Goal: Transaction & Acquisition: Purchase product/service

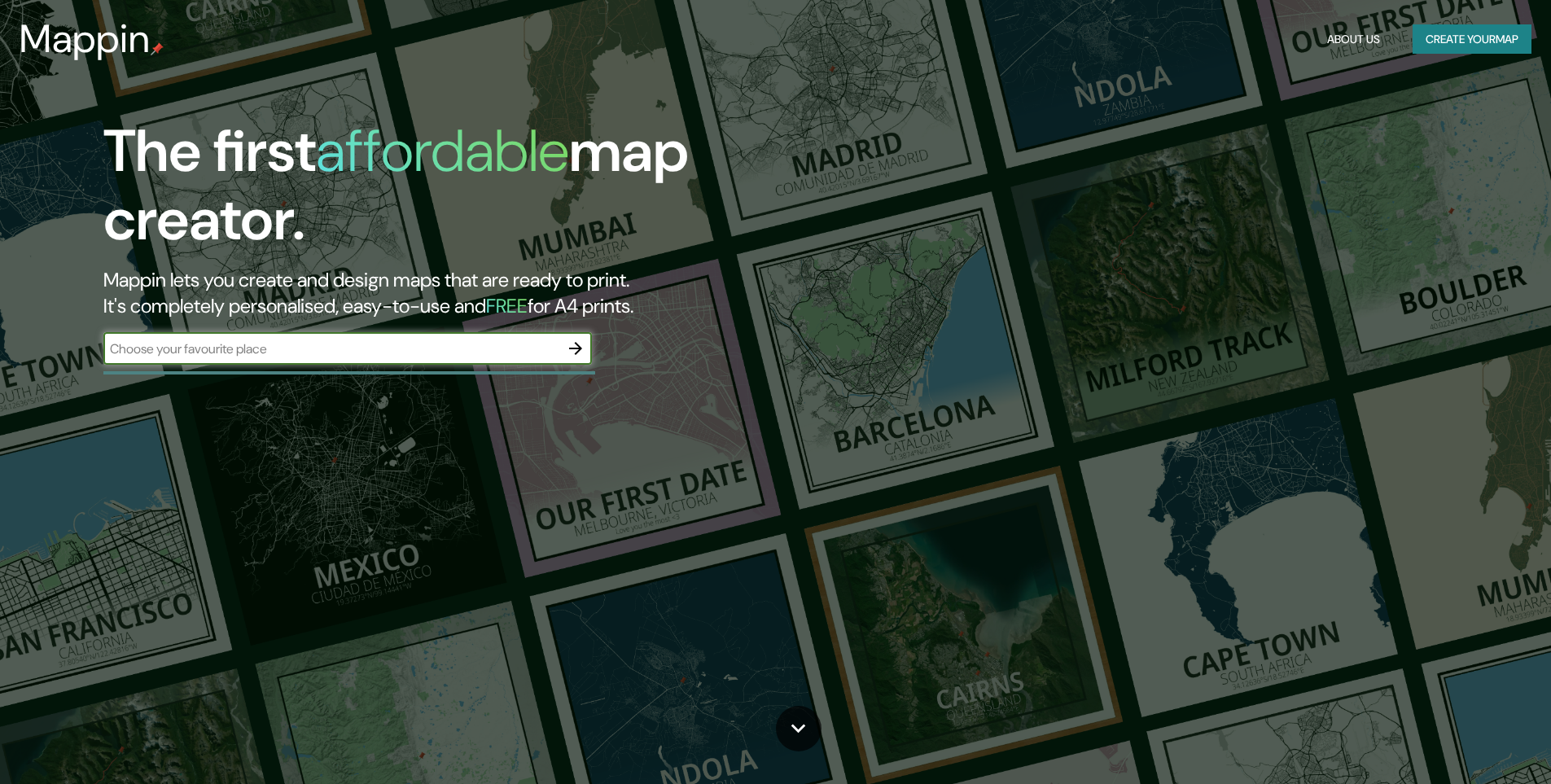
click at [457, 354] on input "text" at bounding box center [331, 348] width 456 height 18
type input "Neiva, Huila"
click at [586, 348] on icon "button" at bounding box center [576, 348] width 19 height 19
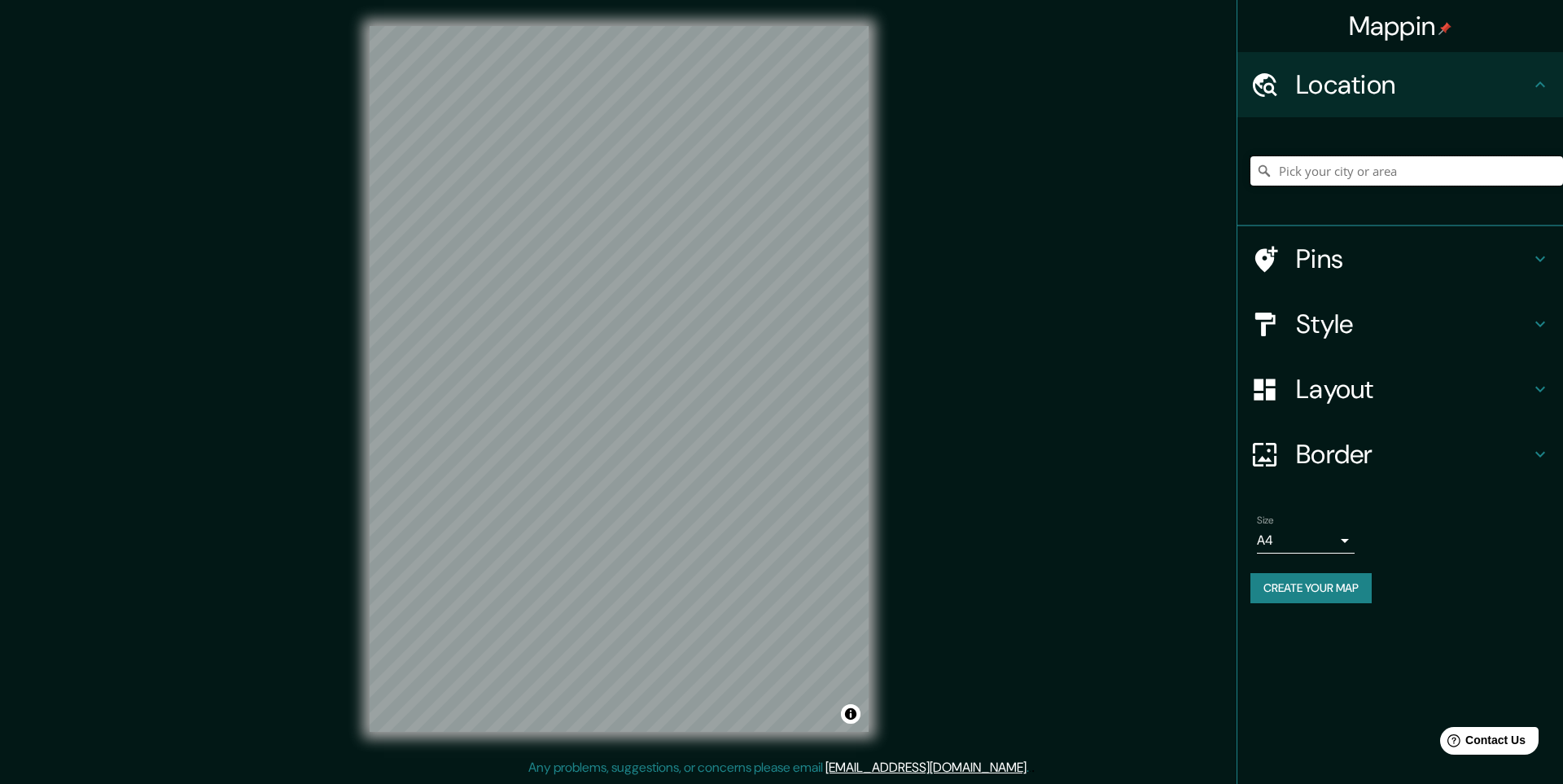
click at [1388, 168] on input "Pick your city or area" at bounding box center [1406, 171] width 312 height 29
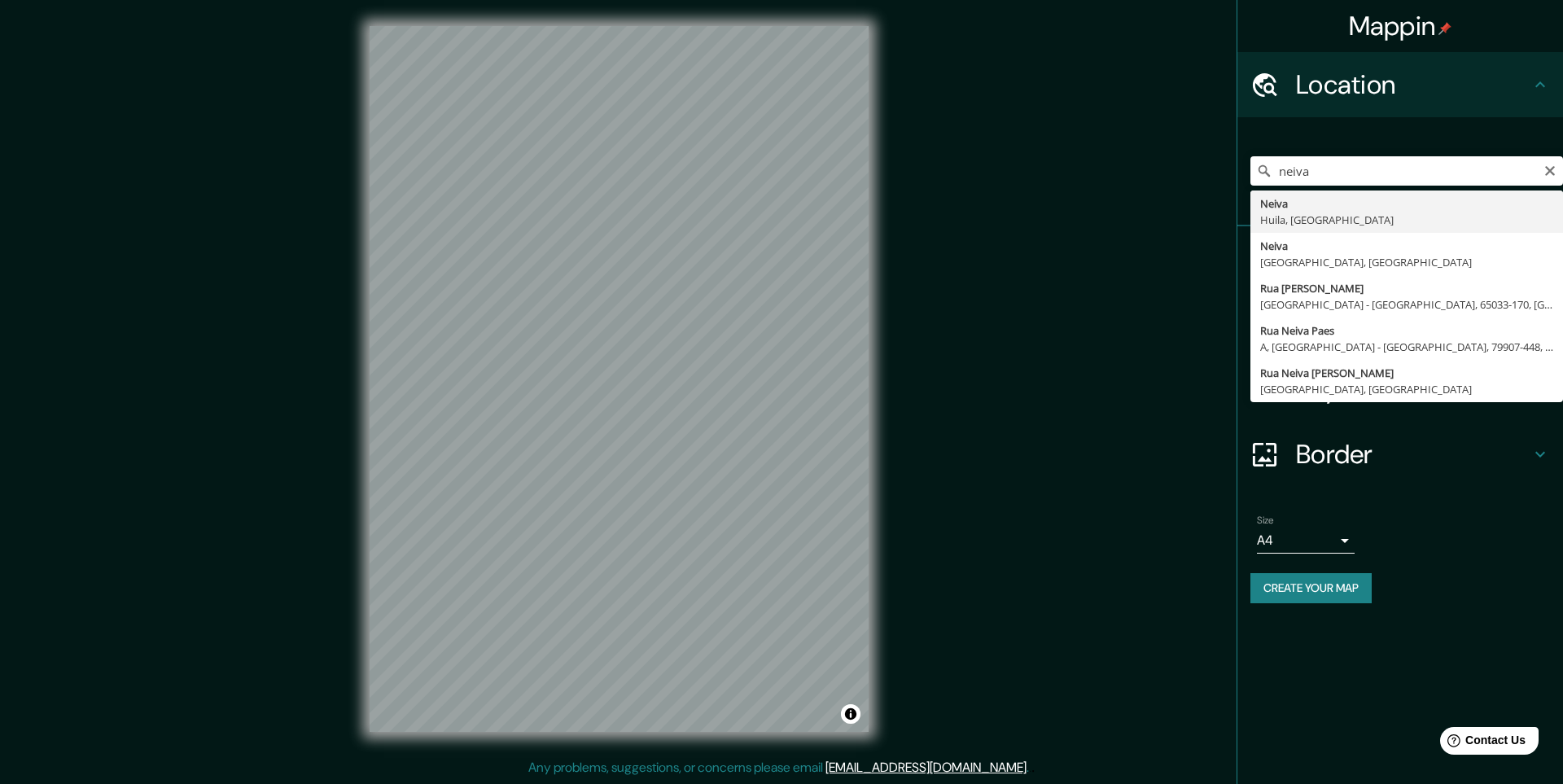
type input "Neiva, Huila, Colombia"
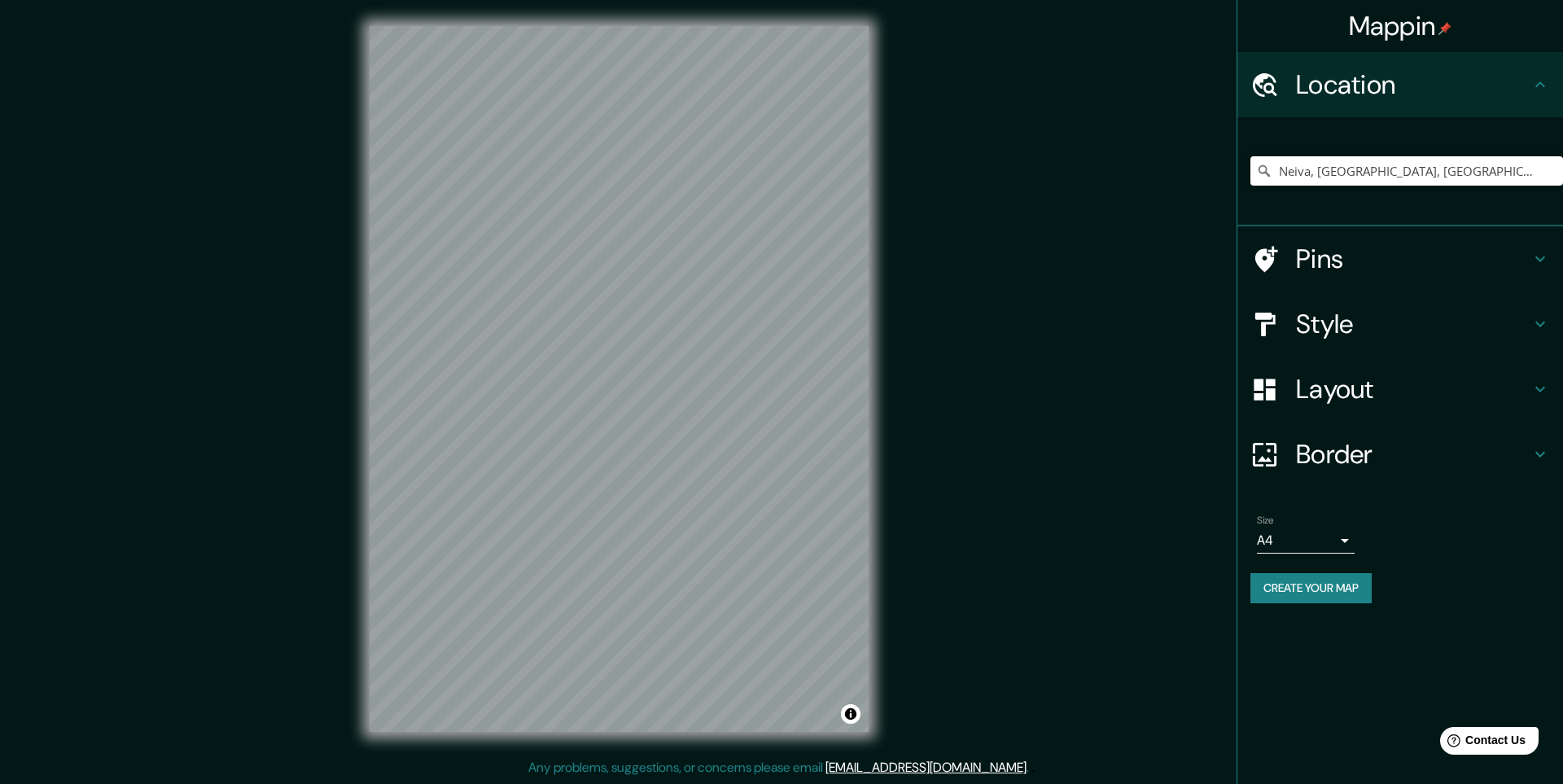
click at [1455, 330] on h4 "Style" at bounding box center [1413, 324] width 235 height 32
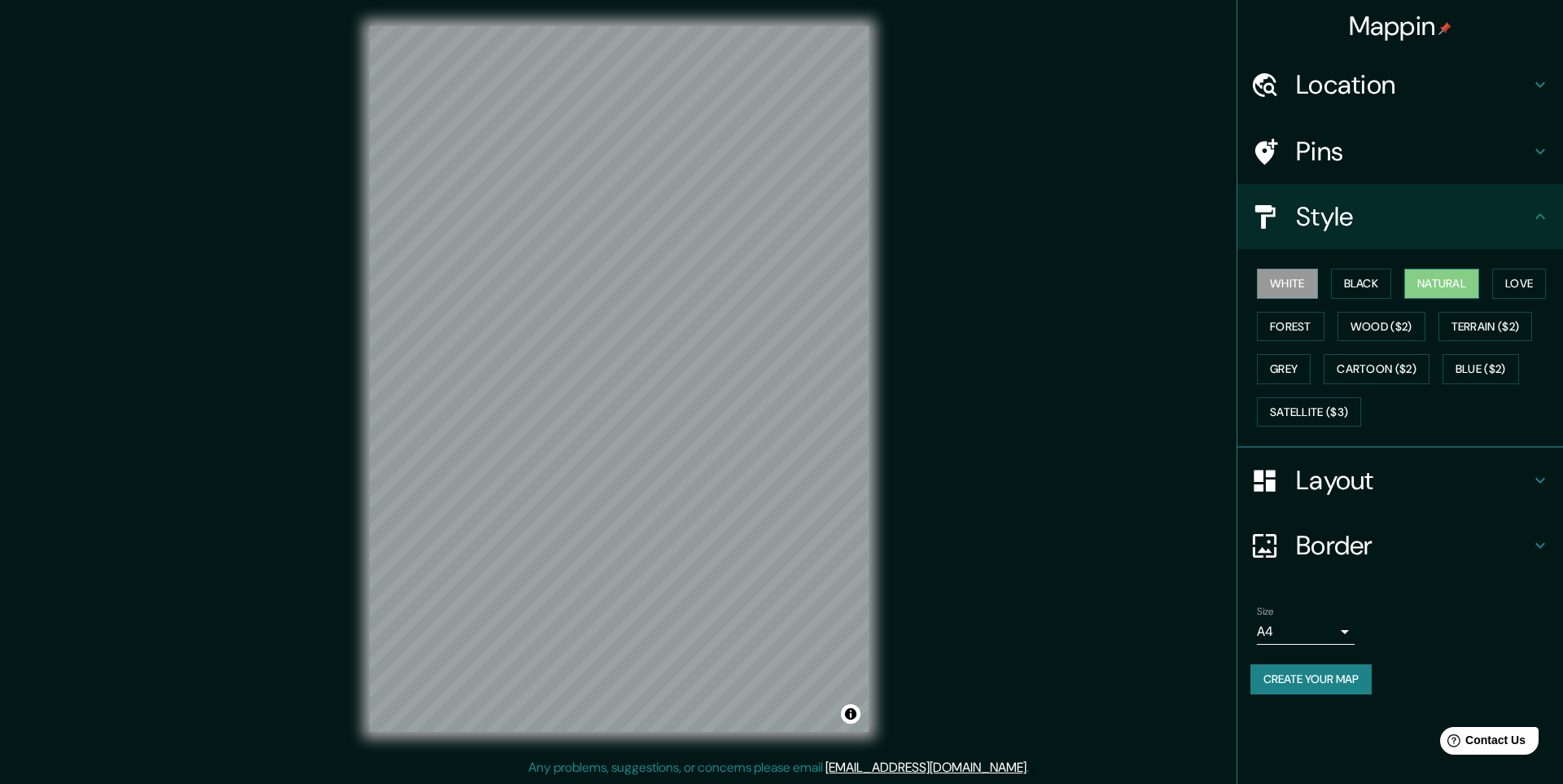
click at [1432, 297] on button "Natural" at bounding box center [1442, 284] width 75 height 30
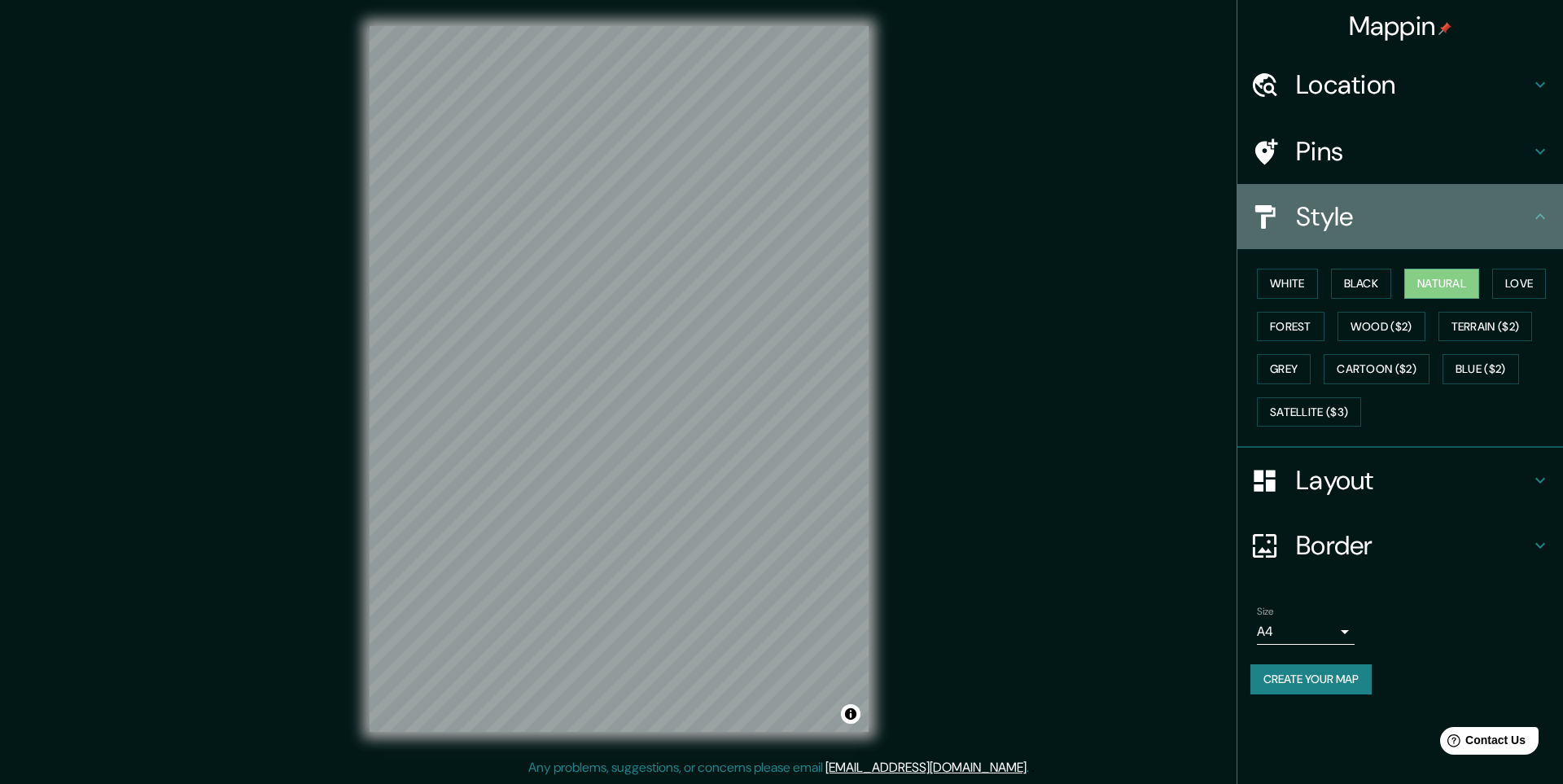
click at [1533, 228] on div "Style" at bounding box center [1400, 216] width 326 height 65
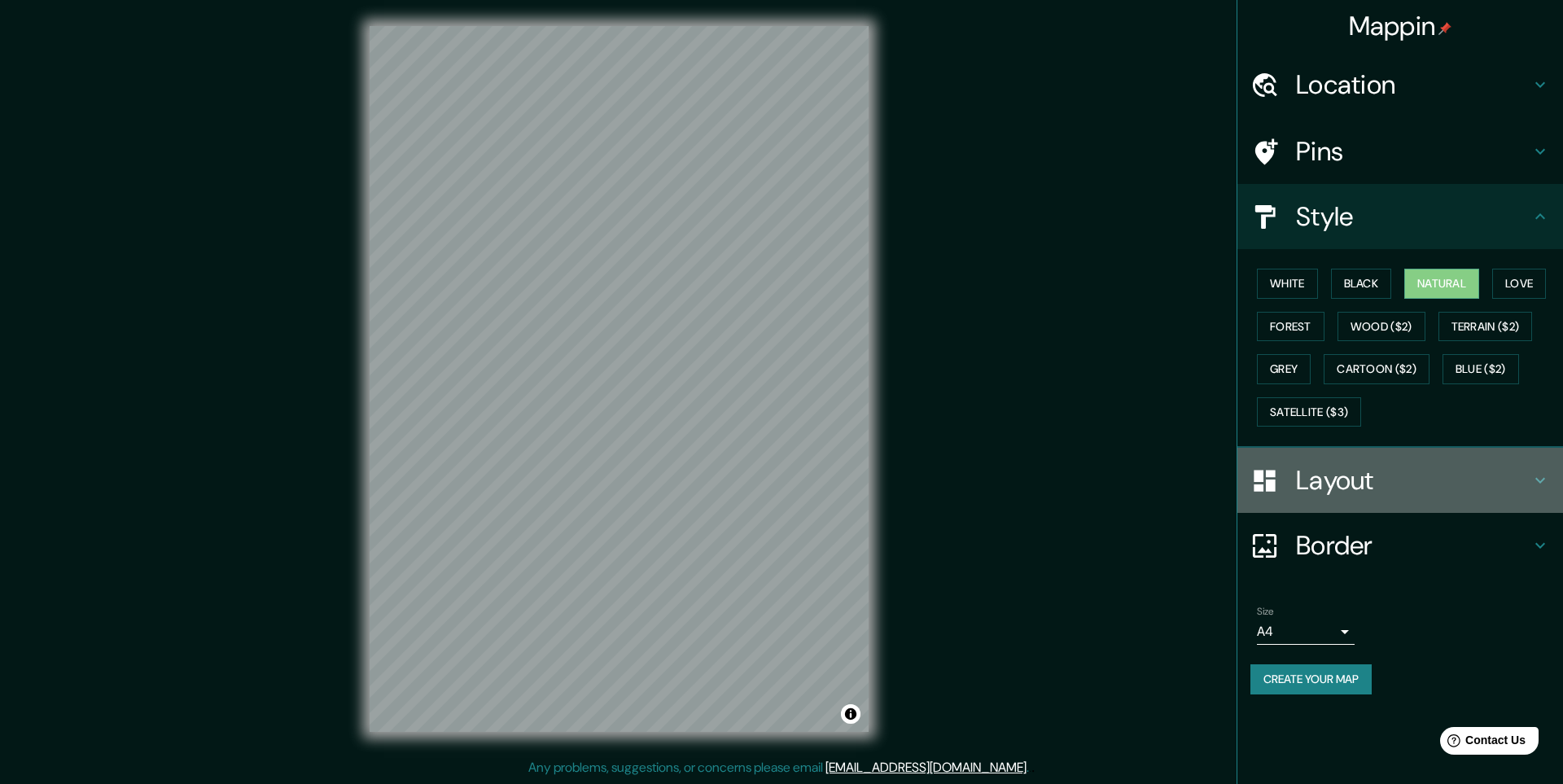
click at [1399, 502] on div "Layout" at bounding box center [1400, 480] width 326 height 65
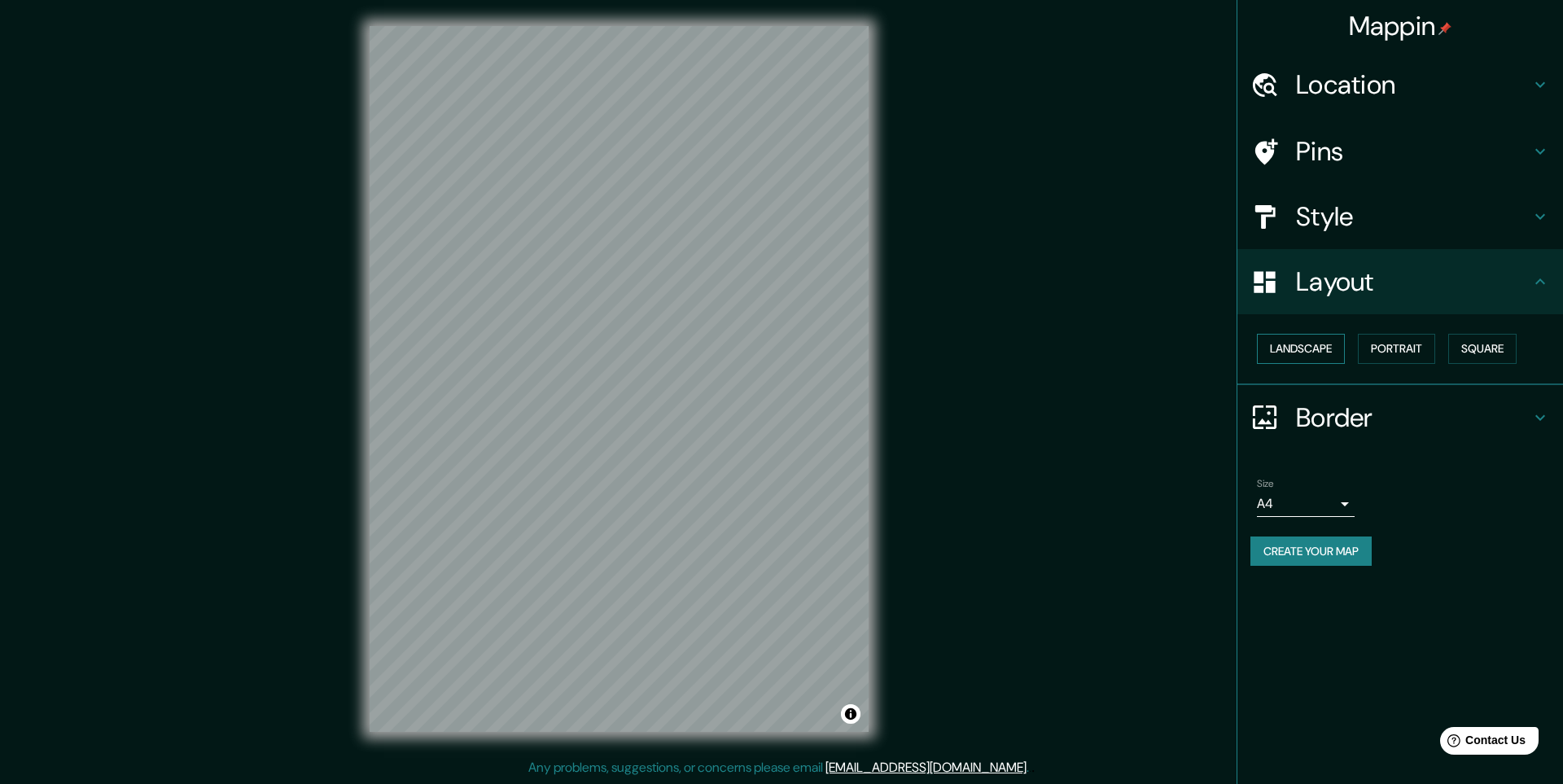
click at [1345, 349] on button "Landscape" at bounding box center [1300, 348] width 88 height 30
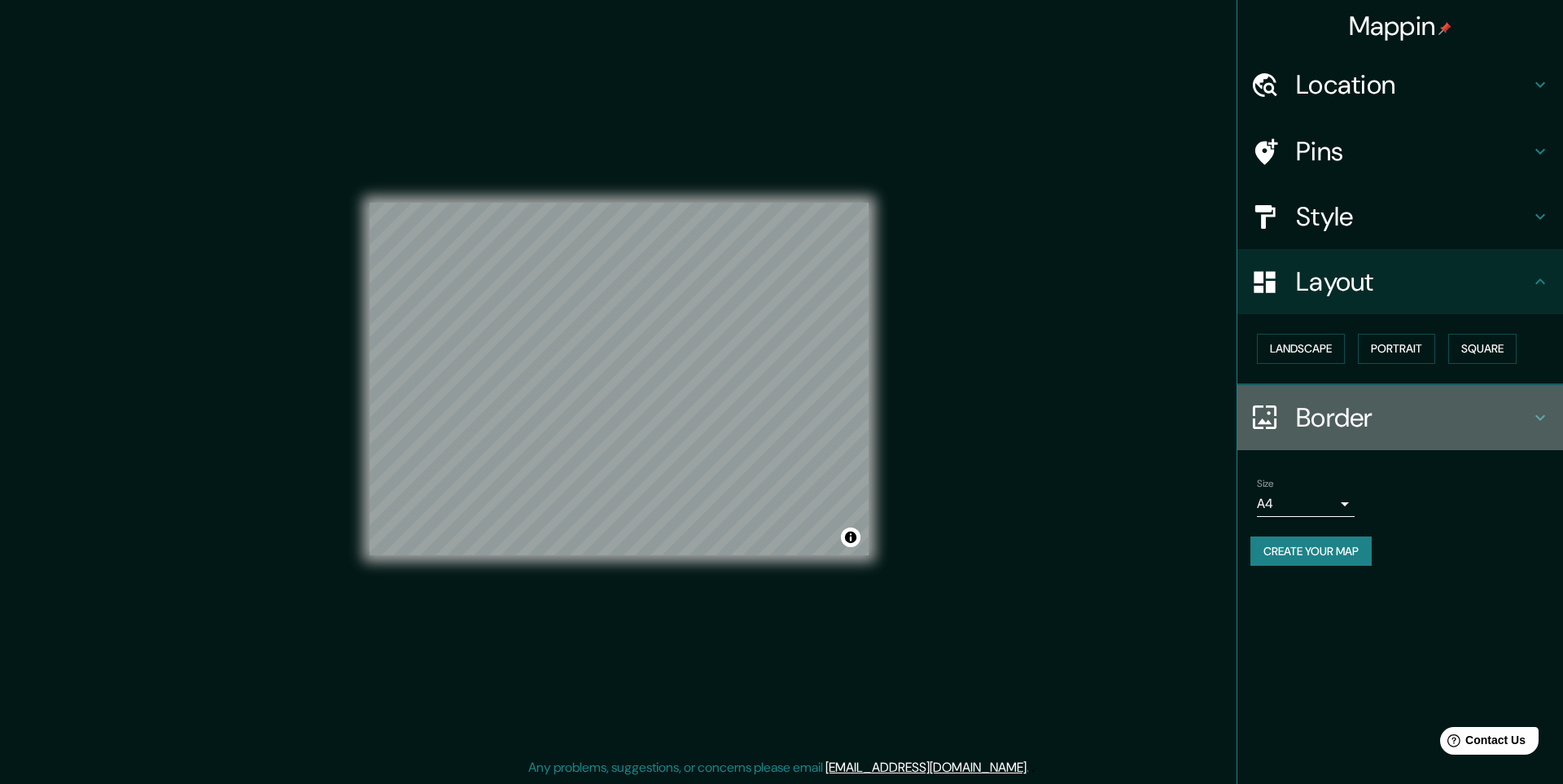
click at [1426, 420] on h4 "Border" at bounding box center [1413, 417] width 235 height 32
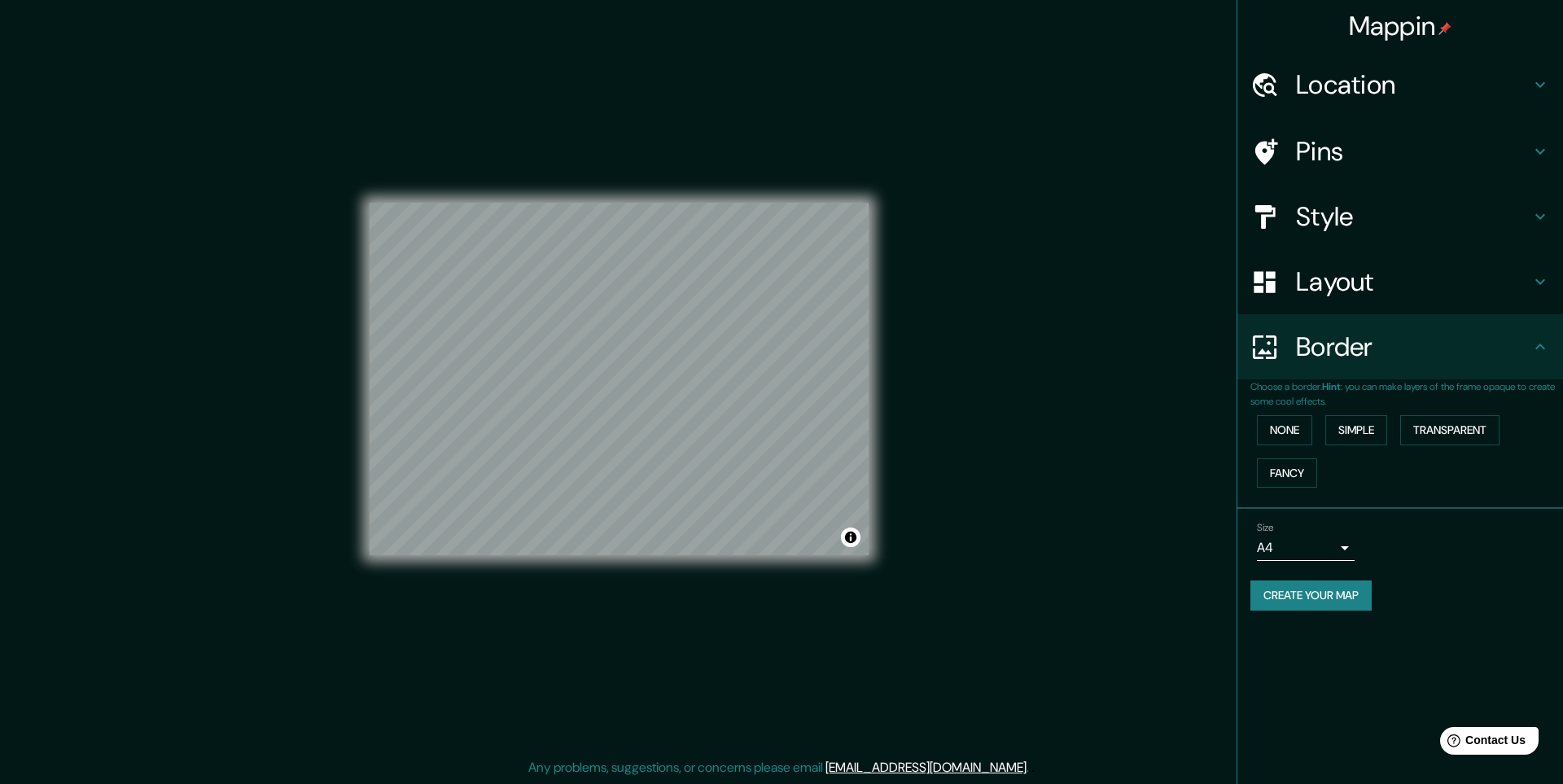
click at [1470, 366] on div "Border" at bounding box center [1400, 346] width 326 height 65
click at [1455, 626] on li "Size A4 single Create your map" at bounding box center [1400, 569] width 326 height 122
click at [1356, 606] on button "Create your map" at bounding box center [1311, 595] width 122 height 30
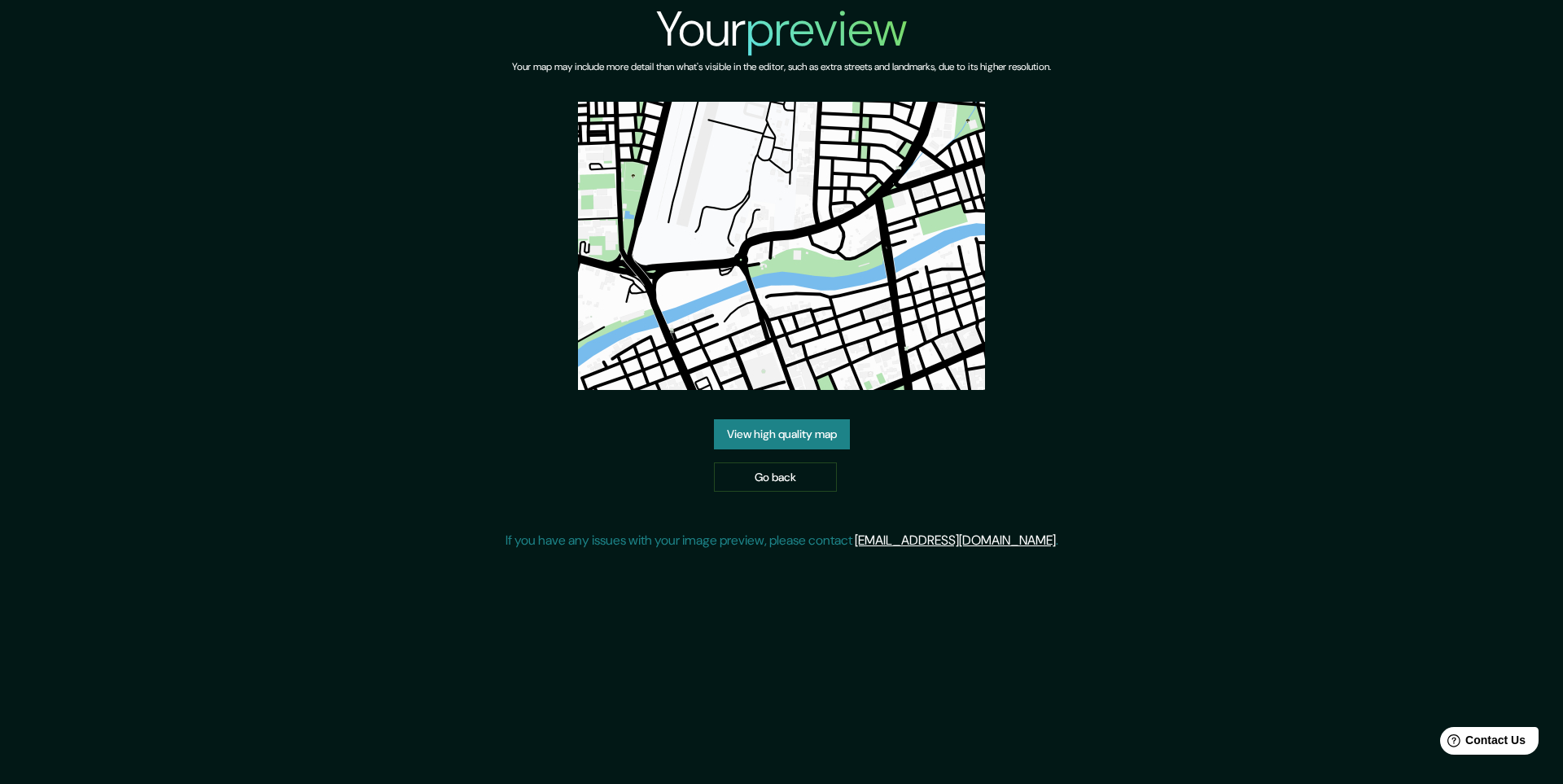
click at [795, 438] on link "View high quality map" at bounding box center [782, 434] width 136 height 30
click at [793, 477] on link "Go back" at bounding box center [775, 477] width 123 height 30
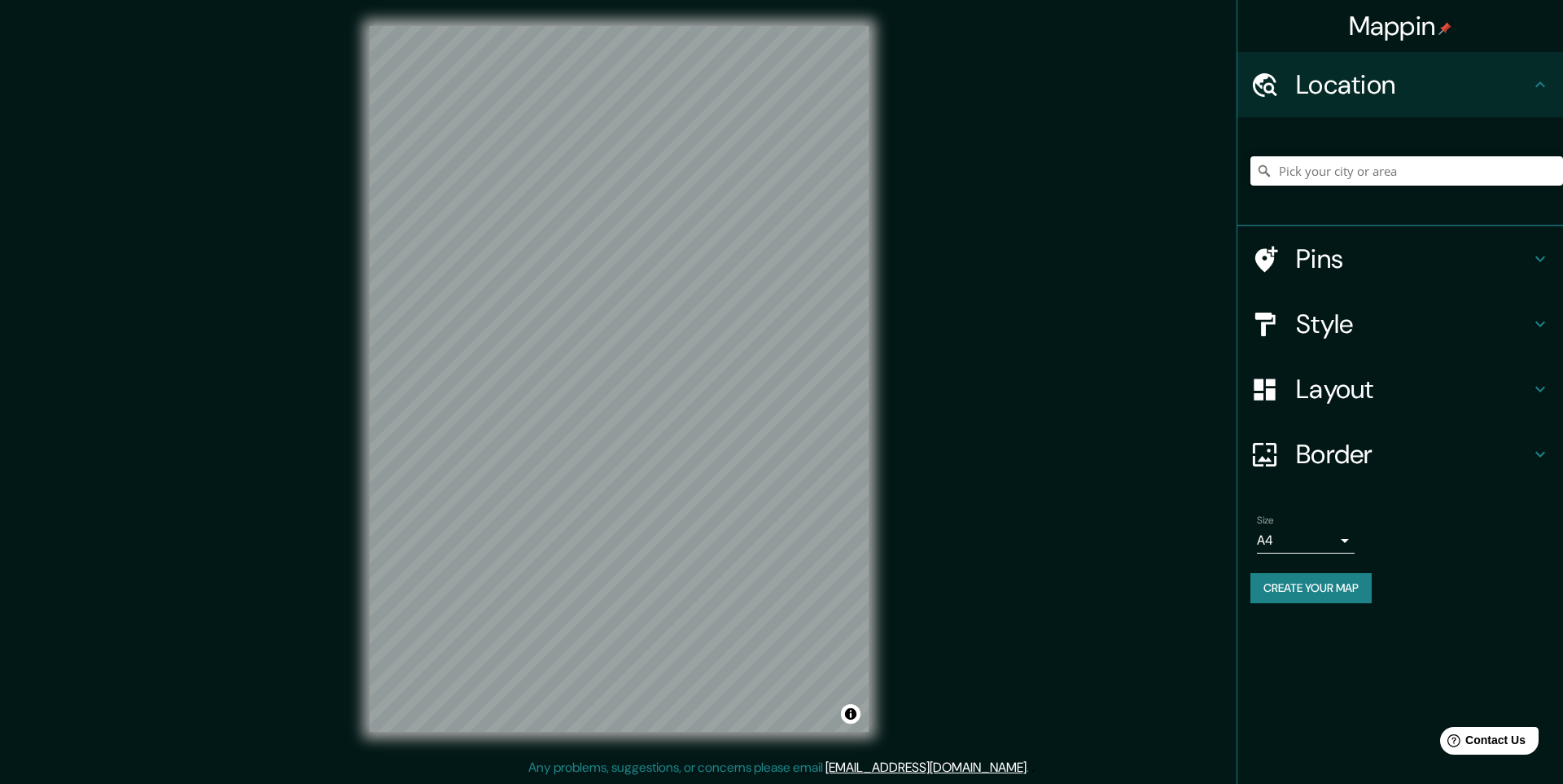
click at [1397, 170] on input "Pick your city or area" at bounding box center [1406, 171] width 312 height 29
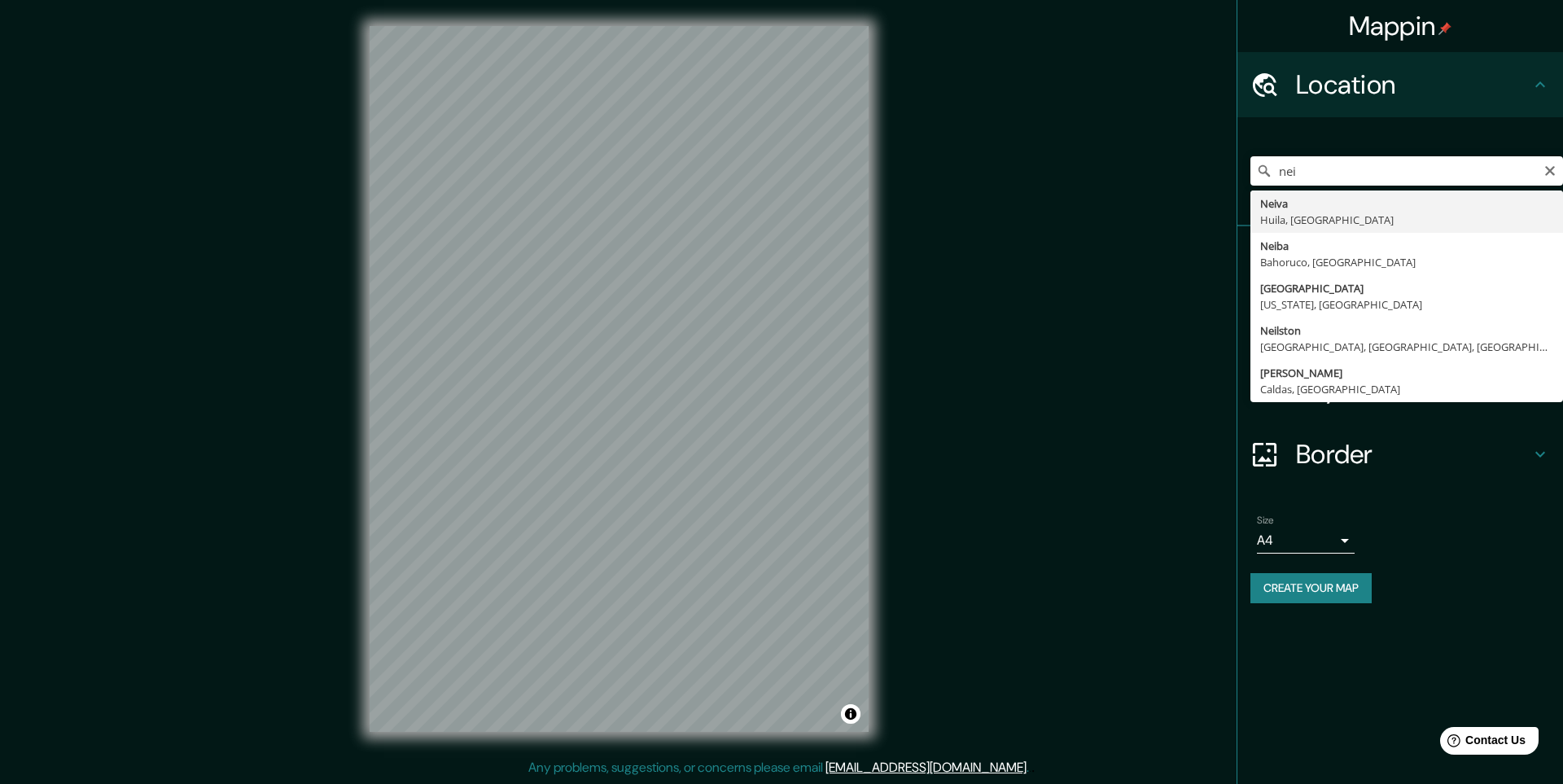
type input "Neiva, Huila, Colombia"
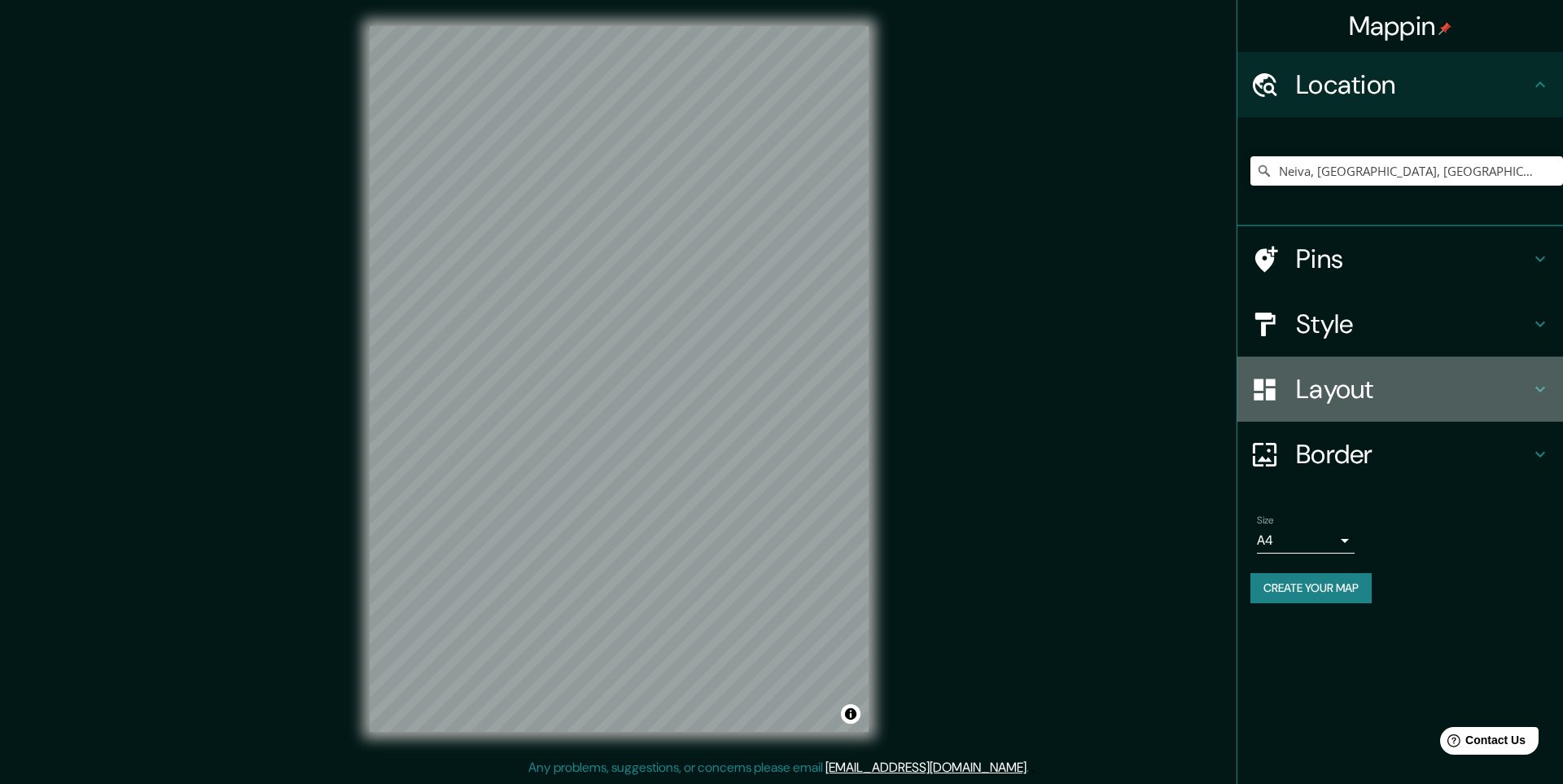
click at [1362, 399] on h4 "Layout" at bounding box center [1413, 388] width 235 height 32
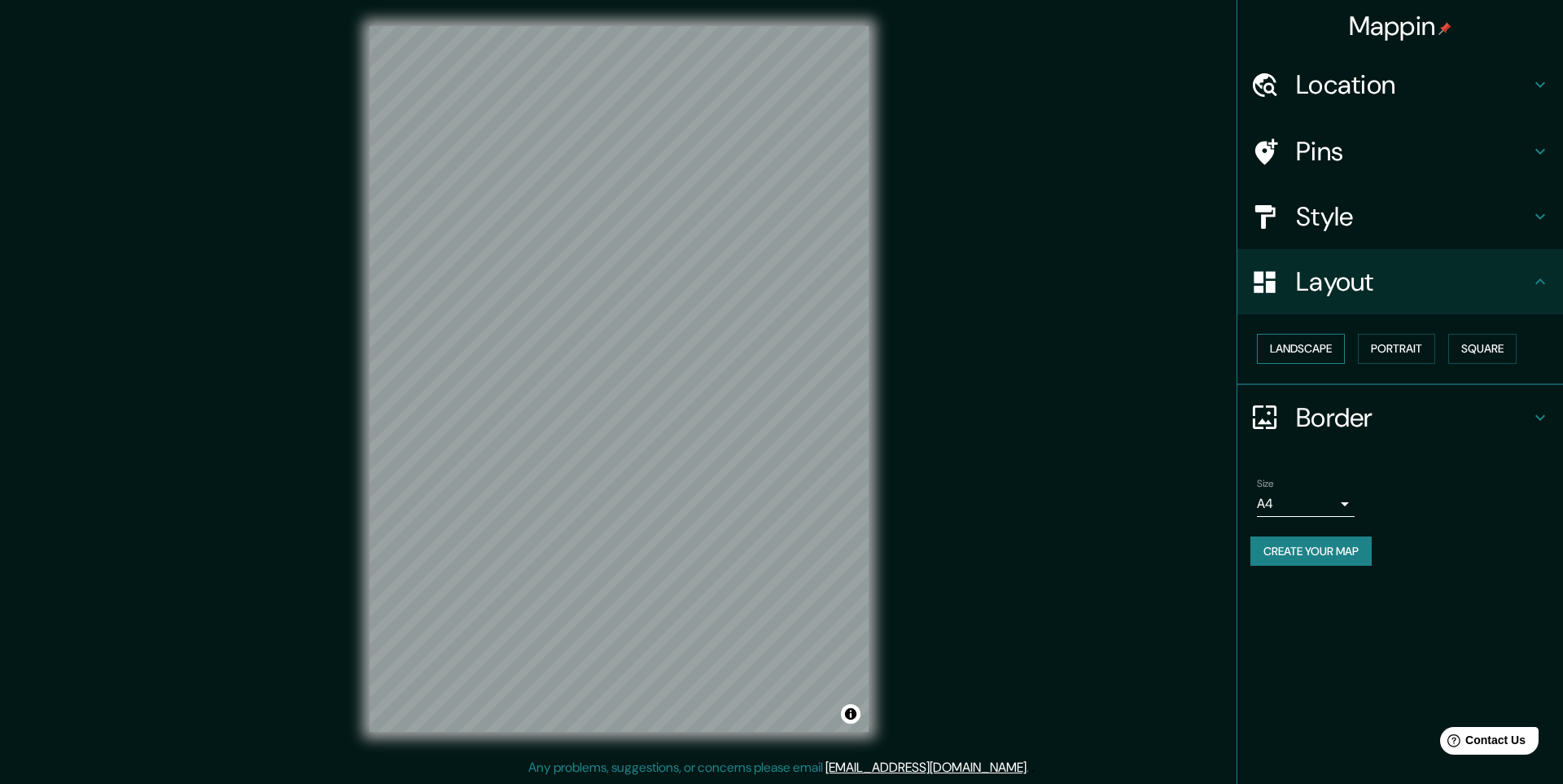
click at [1315, 341] on button "Landscape" at bounding box center [1300, 348] width 88 height 30
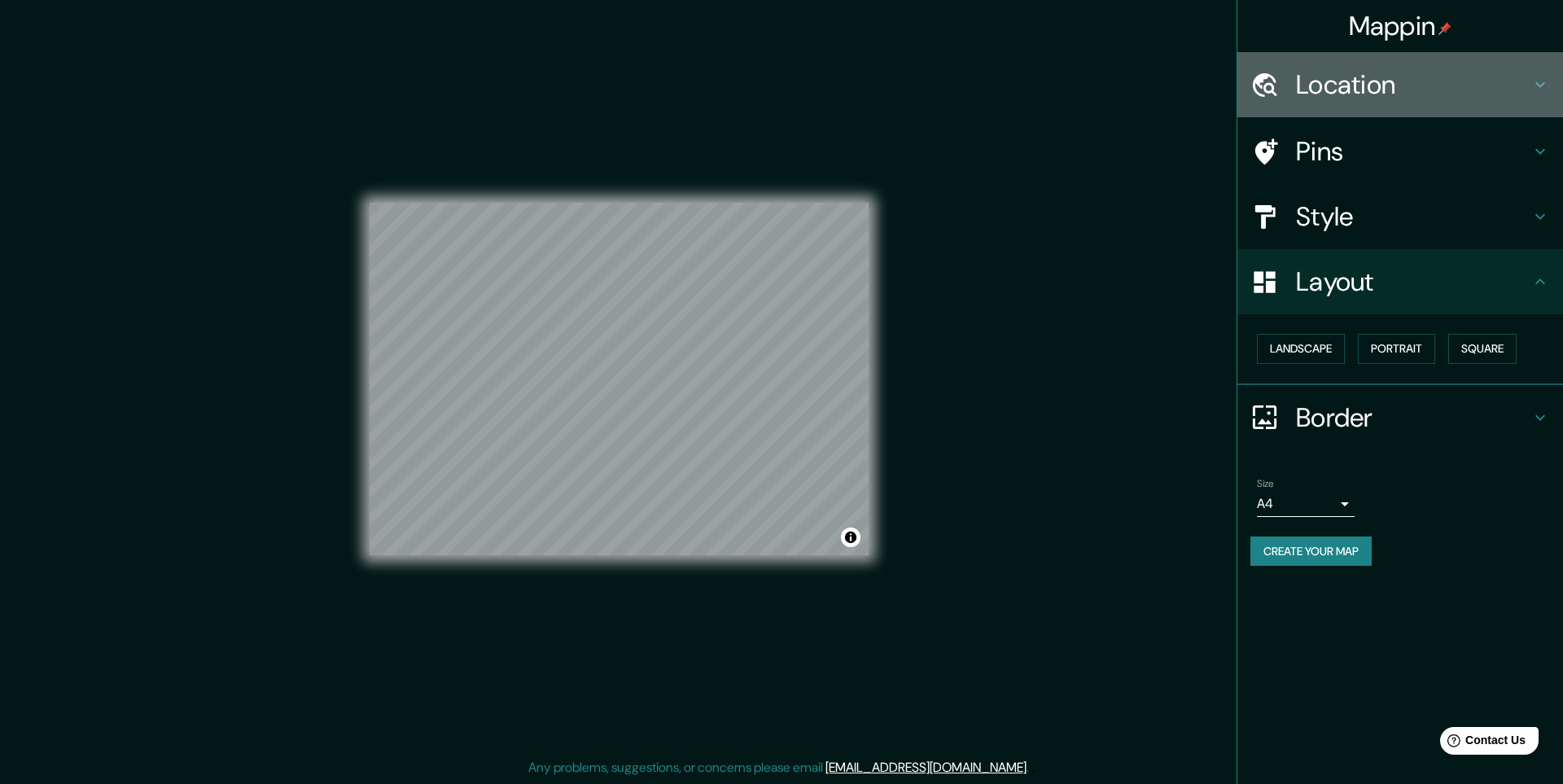
click at [1420, 94] on h4 "Location" at bounding box center [1413, 84] width 235 height 32
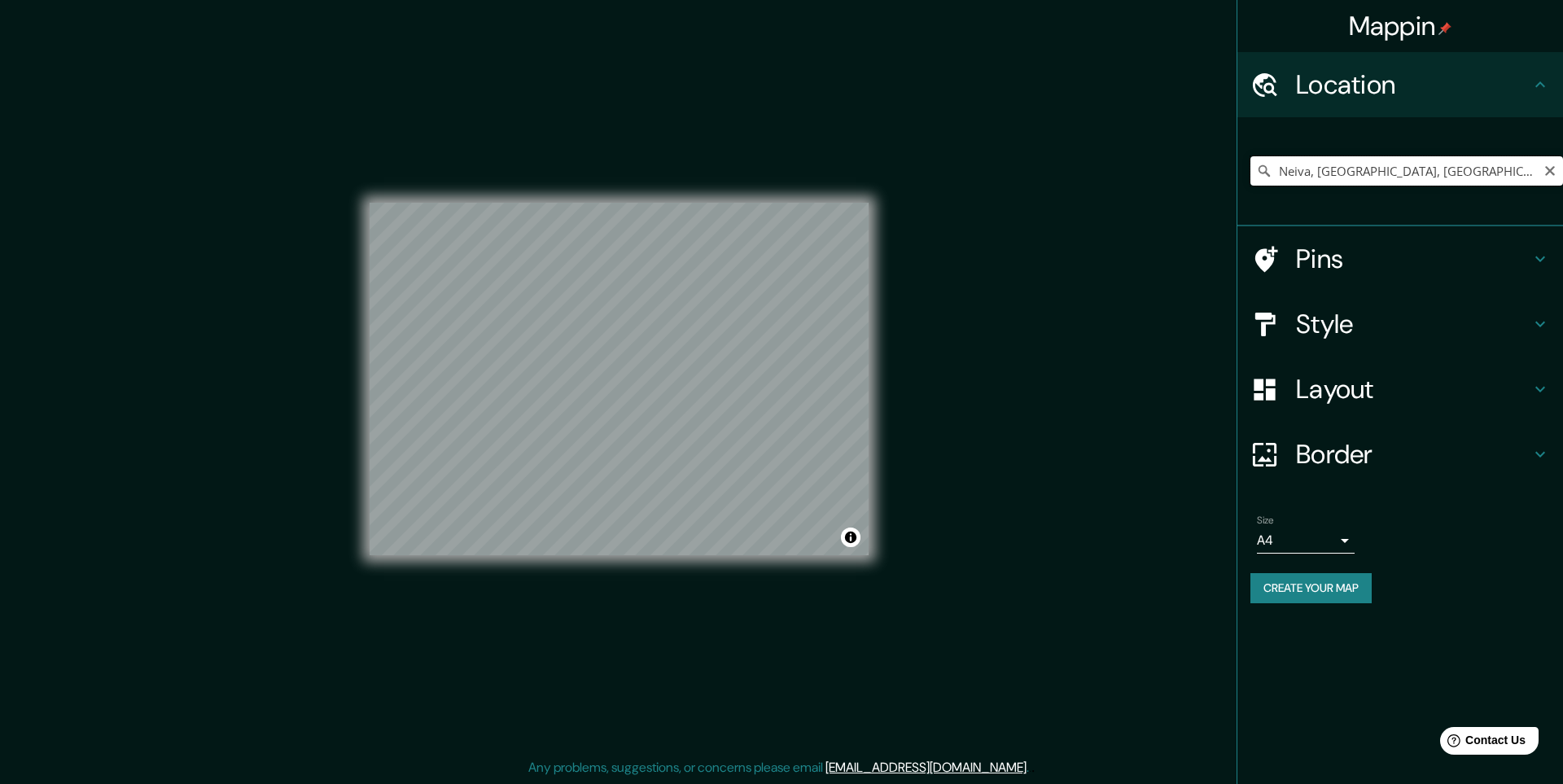
click at [1420, 164] on input "Neiva, Huila, Colombia" at bounding box center [1406, 171] width 312 height 29
click at [1426, 325] on h4 "Style" at bounding box center [1413, 324] width 235 height 32
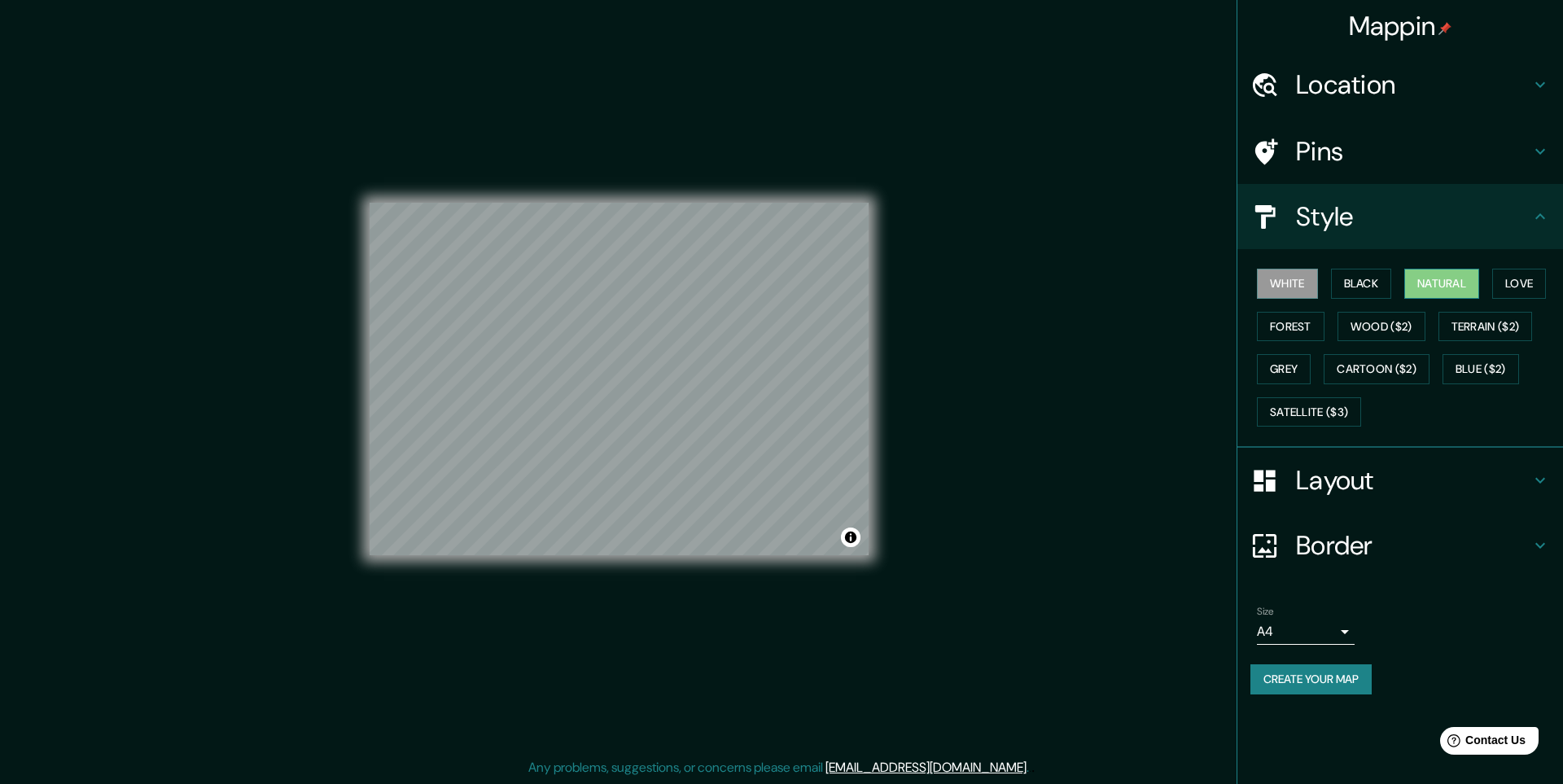
click at [1439, 286] on button "Natural" at bounding box center [1442, 284] width 75 height 30
click at [1467, 228] on h4 "Style" at bounding box center [1413, 216] width 235 height 32
click at [1038, 514] on div "Mappin Location Neiva, Huila, Colombia Pins Style White Black Natural Love Fore…" at bounding box center [782, 392] width 1563 height 784
click at [1372, 683] on button "Create your map" at bounding box center [1311, 679] width 122 height 30
